Goal: Task Accomplishment & Management: Complete application form

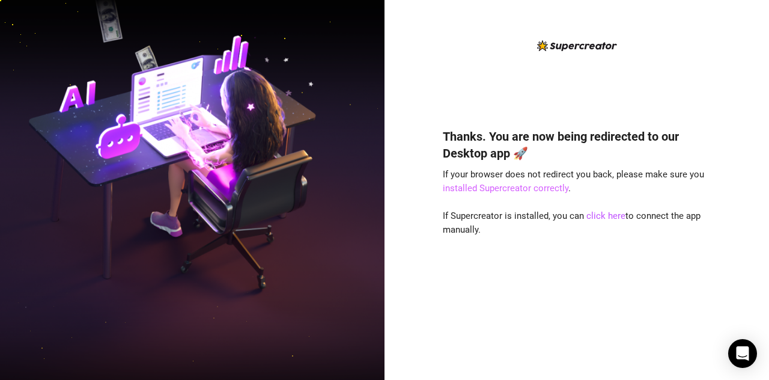
click at [528, 189] on link "installed Supercreator correctly" at bounding box center [506, 188] width 126 height 11
click at [607, 215] on link "click here" at bounding box center [605, 215] width 39 height 11
